Goal: Use online tool/utility: Utilize a website feature to perform a specific function

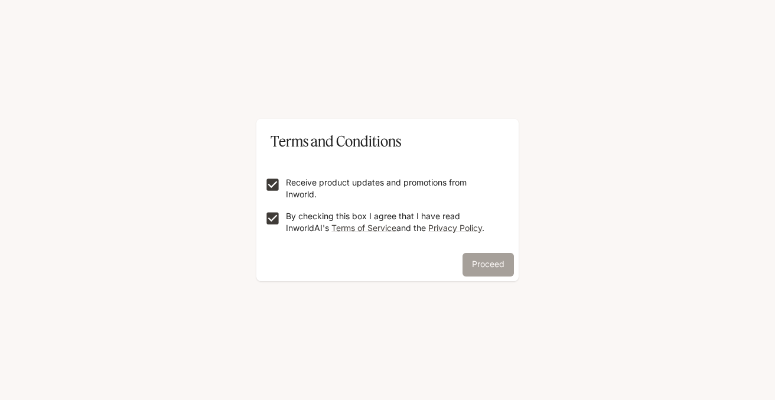
click at [486, 265] on button "Proceed" at bounding box center [487, 265] width 51 height 24
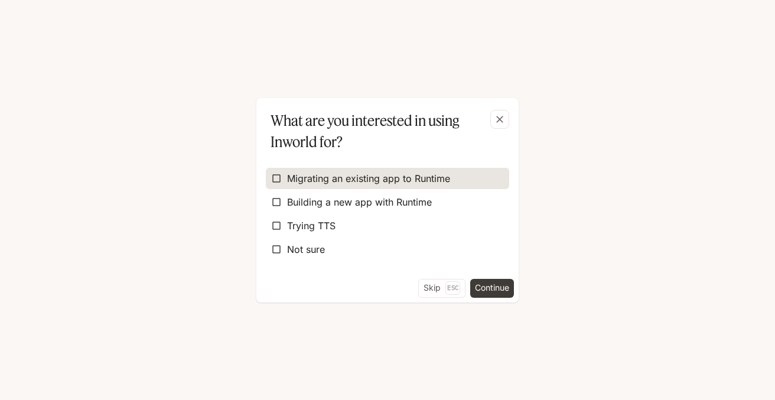
click at [333, 181] on span "Migrating an existing app to Runtime" at bounding box center [368, 178] width 163 height 14
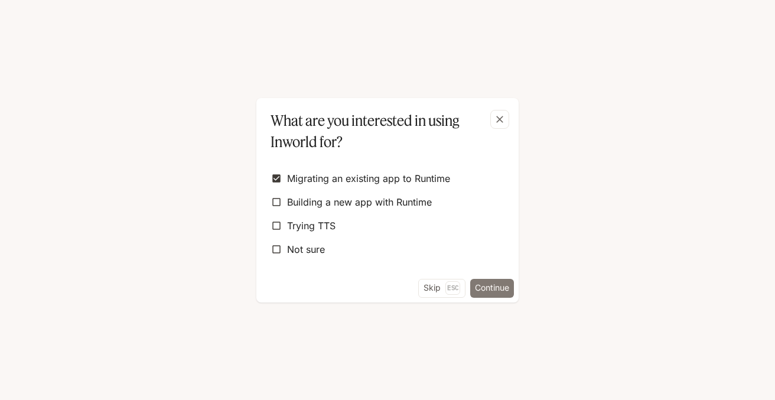
click at [491, 283] on button "Continue" at bounding box center [492, 288] width 44 height 19
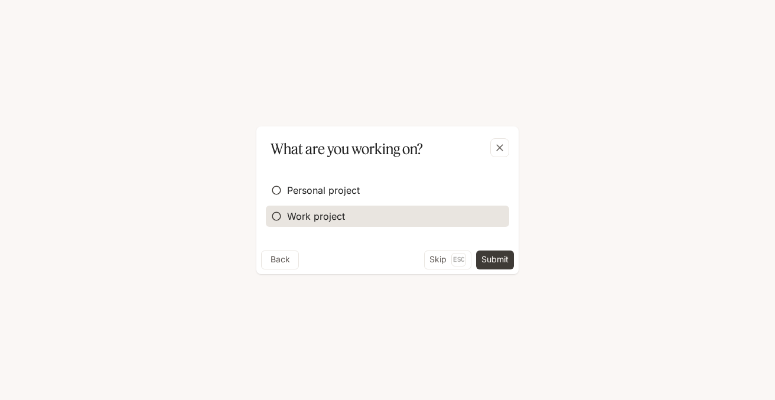
click at [325, 216] on span "Work project" at bounding box center [316, 216] width 58 height 14
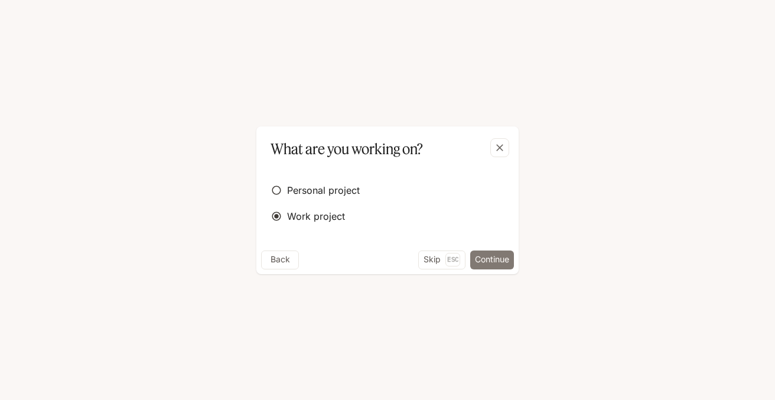
click at [489, 253] on button "Continue" at bounding box center [492, 259] width 44 height 19
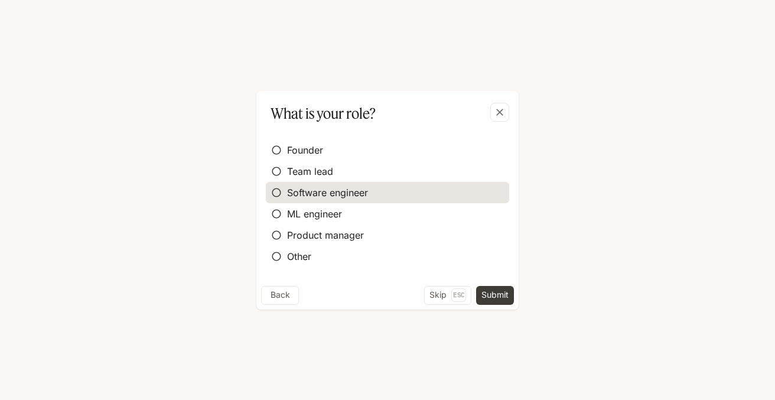
click at [301, 184] on label "Software engineer" at bounding box center [387, 192] width 243 height 21
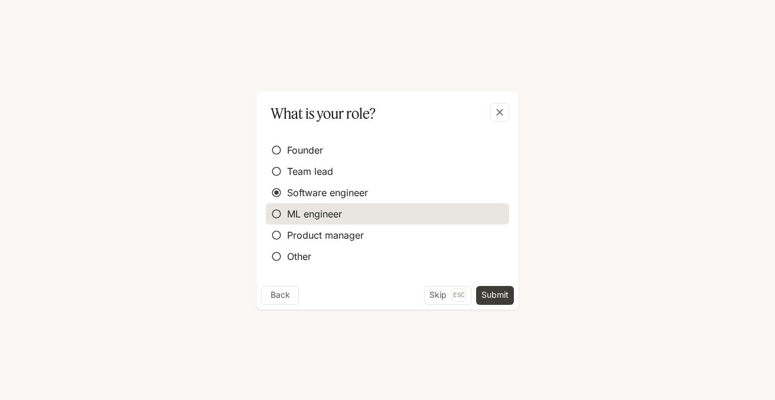
click at [315, 211] on span "ML engineer" at bounding box center [314, 214] width 55 height 14
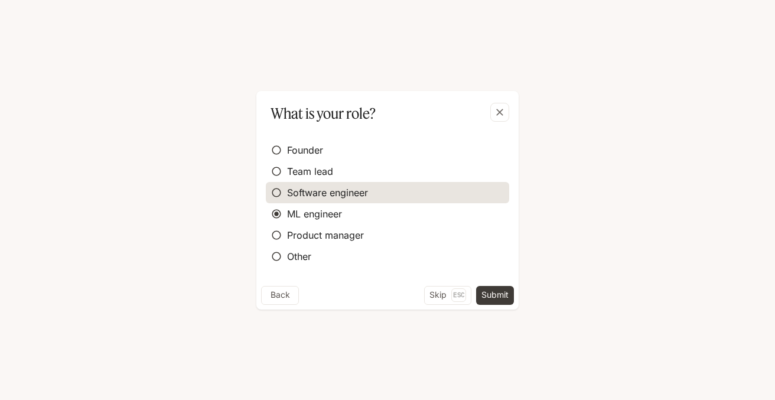
click at [325, 190] on span "Software engineer" at bounding box center [327, 192] width 81 height 14
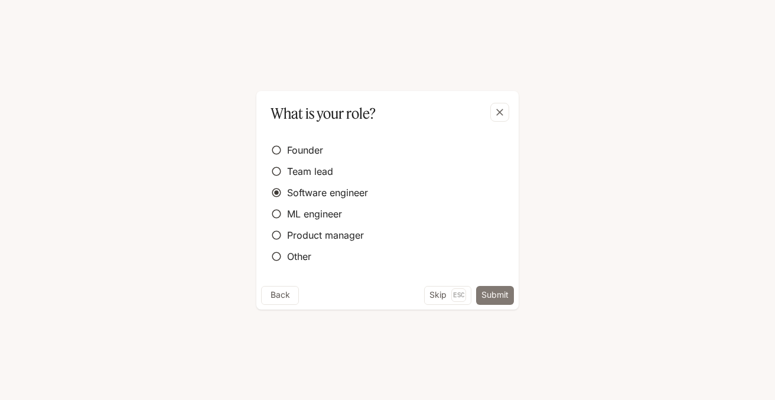
click at [489, 296] on button "Submit" at bounding box center [495, 295] width 38 height 19
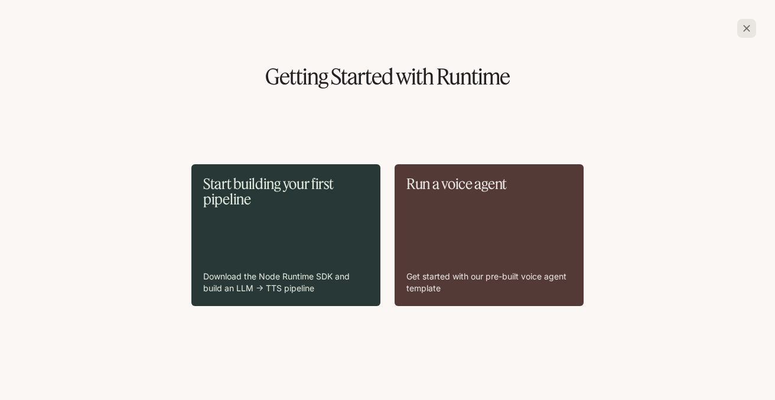
click at [268, 233] on div "Start building your first pipeline Download the Node Runtime SDK and build an L…" at bounding box center [285, 235] width 165 height 118
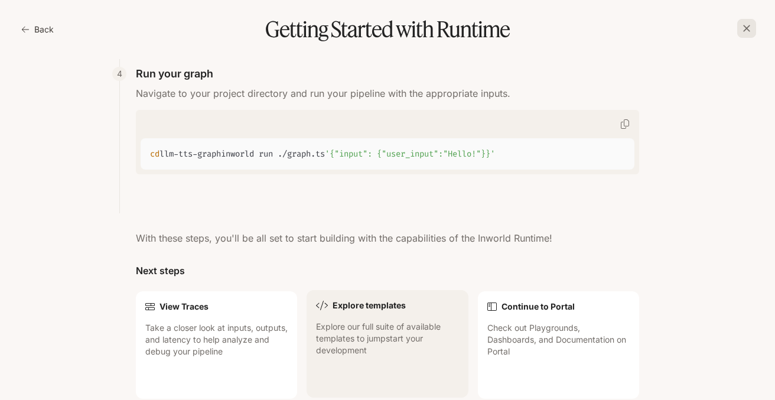
scroll to position [1230, 0]
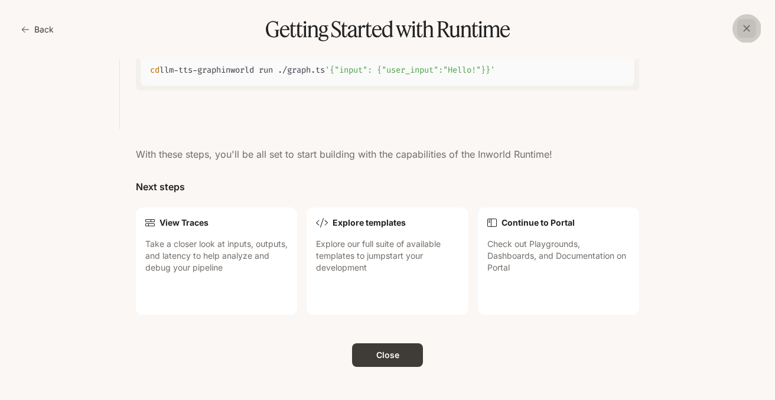
click at [745, 29] on icon "button" at bounding box center [746, 28] width 7 height 7
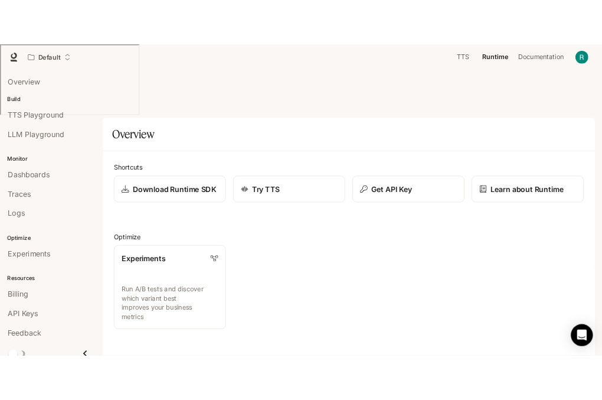
scroll to position [253, 0]
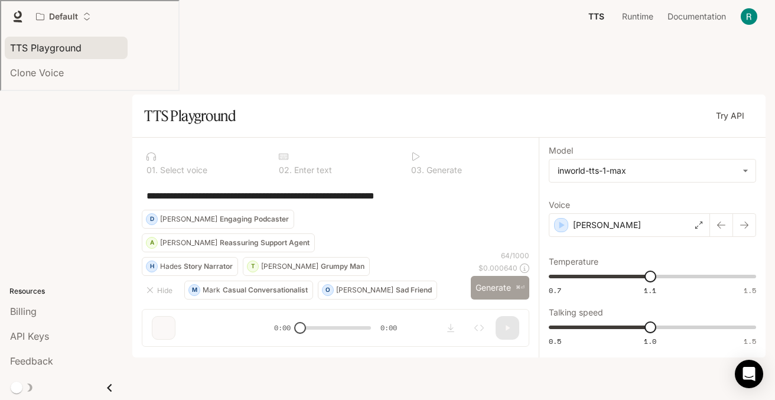
click at [497, 300] on button "Generate ⌘⏎" at bounding box center [500, 288] width 58 height 24
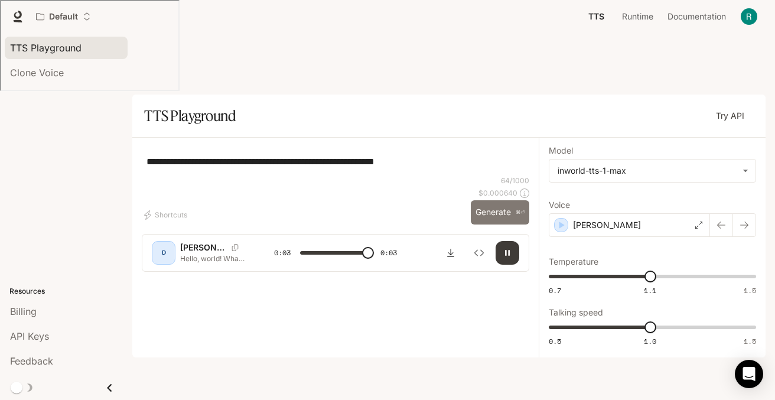
type input "*"
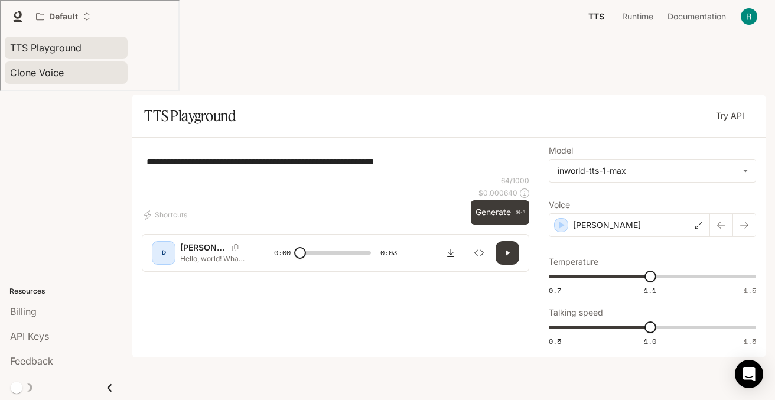
click at [48, 68] on span "Clone Voice" at bounding box center [37, 73] width 54 height 14
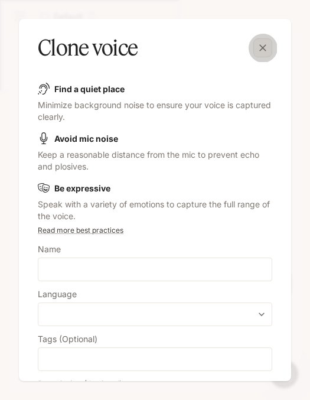
click at [262, 44] on icon "button" at bounding box center [263, 48] width 12 height 12
